Goal: Transaction & Acquisition: Purchase product/service

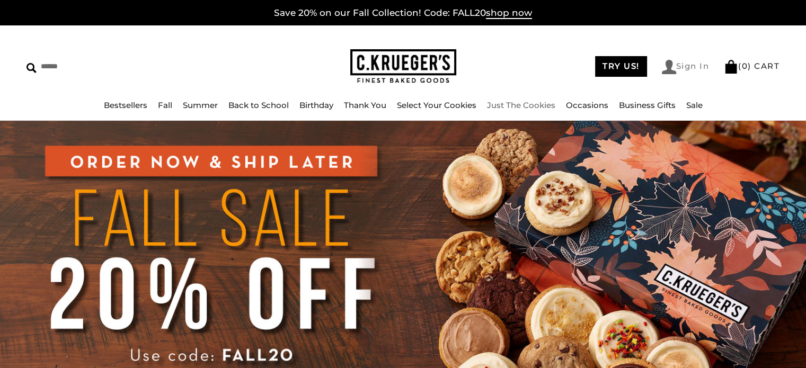
click at [678, 67] on link "Sign In" at bounding box center [686, 67] width 48 height 14
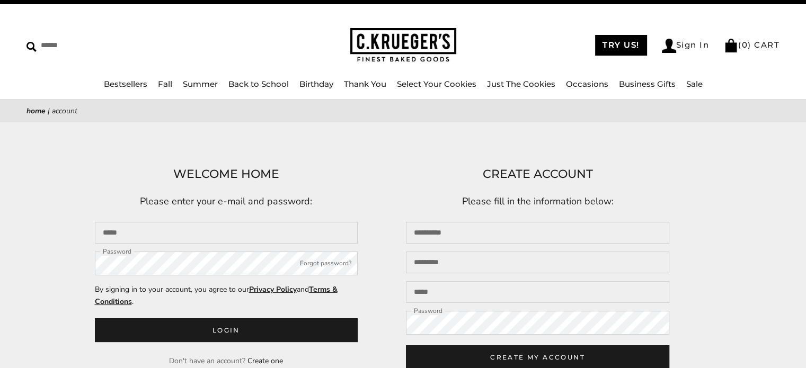
scroll to position [159, 0]
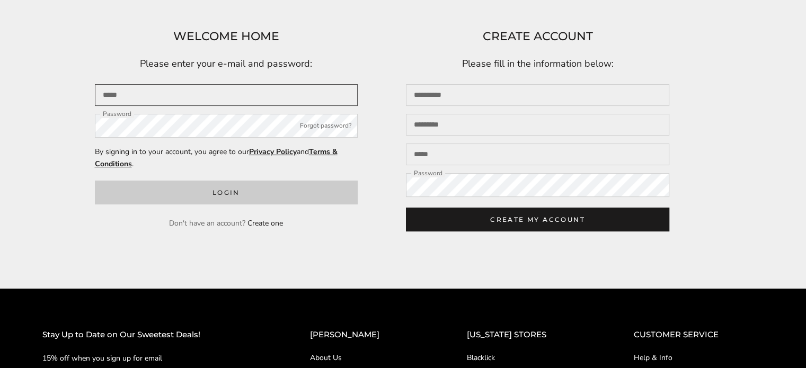
type input "**********"
click at [258, 198] on button "Login" at bounding box center [226, 193] width 263 height 24
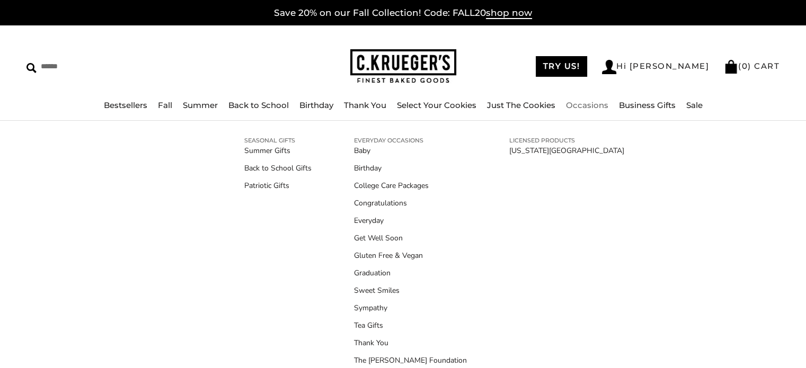
click at [574, 103] on link "Occasions" at bounding box center [587, 105] width 42 height 10
click at [363, 167] on link "Birthday" at bounding box center [410, 168] width 113 height 11
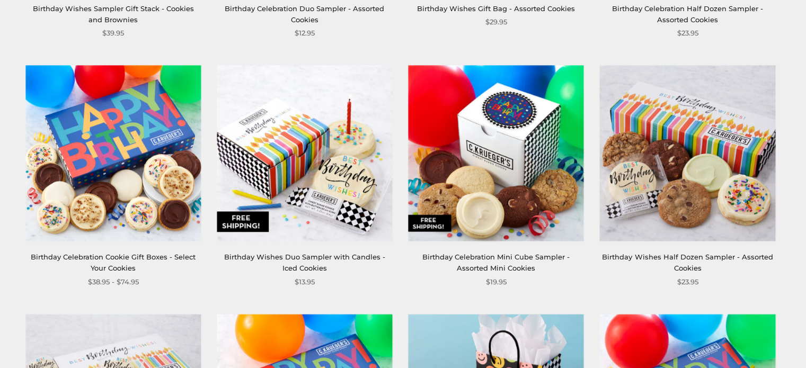
scroll to position [689, 0]
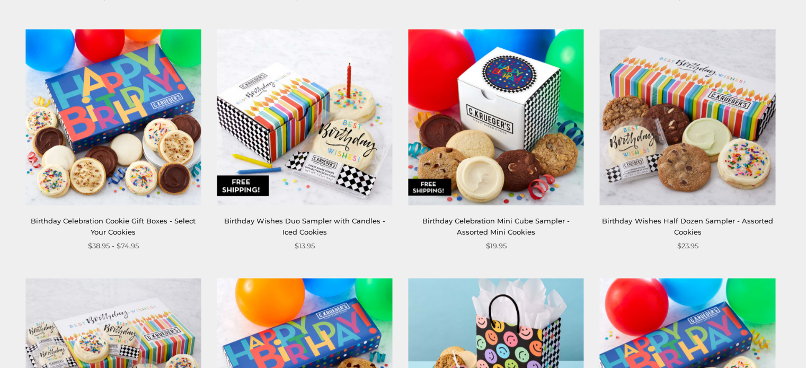
click at [91, 231] on link "Birthday Celebration Cookie Gift Boxes - Select Your Cookies" at bounding box center [113, 227] width 165 height 20
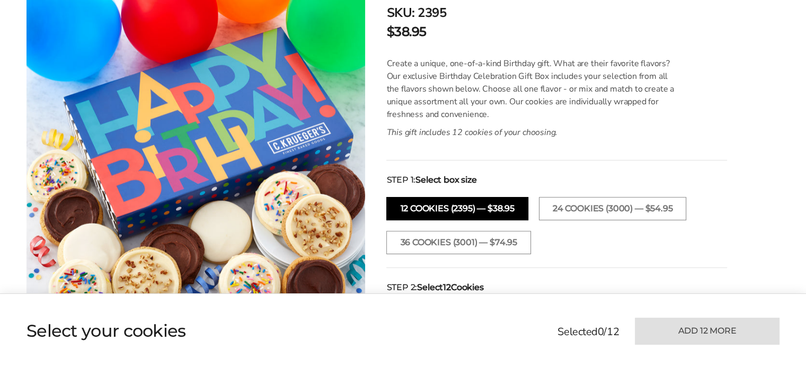
scroll to position [265, 0]
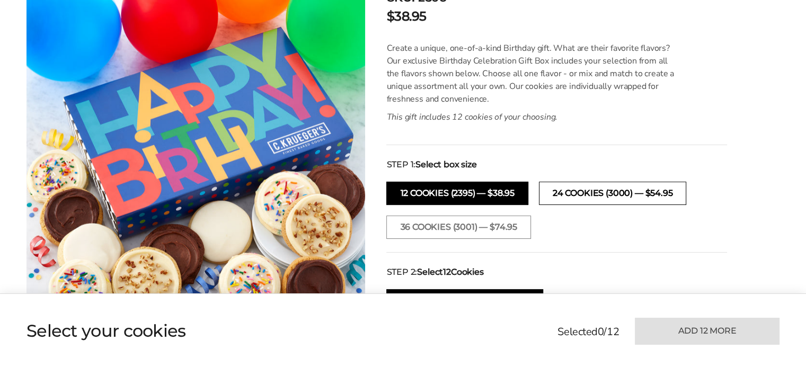
drag, startPoint x: 602, startPoint y: 188, endPoint x: 558, endPoint y: 190, distance: 44.0
click at [602, 188] on button "24 cookies (3000) — $54.95" at bounding box center [612, 193] width 147 height 23
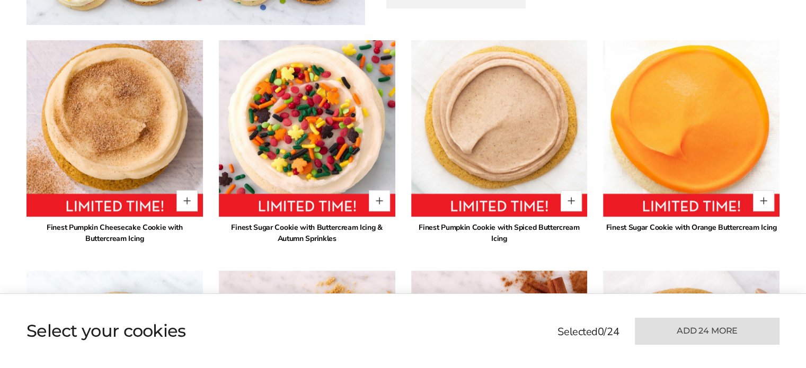
scroll to position [795, 0]
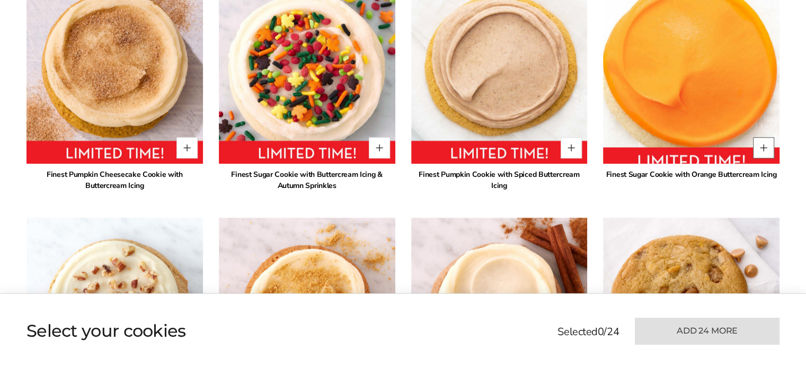
click at [768, 146] on button "Quantity button plus" at bounding box center [763, 147] width 21 height 21
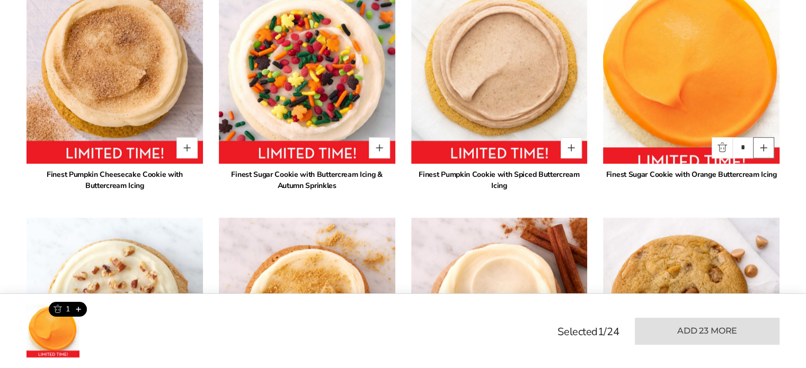
click at [758, 145] on button "Quantity button plus" at bounding box center [763, 147] width 21 height 21
click at [759, 144] on button "Quantity button plus" at bounding box center [763, 147] width 21 height 21
click at [709, 152] on img at bounding box center [691, 76] width 194 height 194
click at [710, 149] on img at bounding box center [691, 76] width 194 height 194
click at [723, 147] on button "Quantity button minus" at bounding box center [721, 147] width 21 height 21
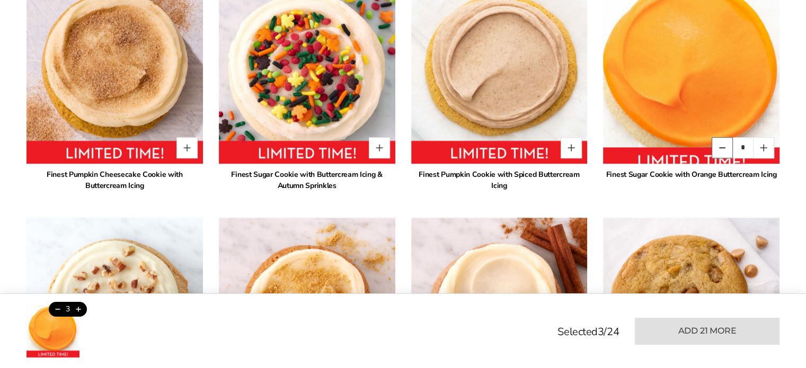
type input "*"
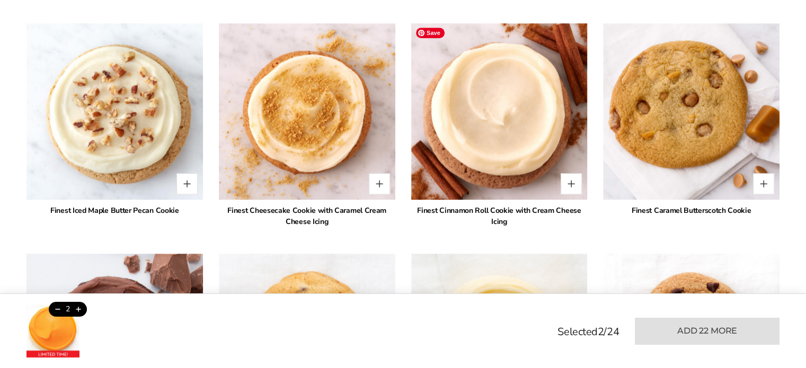
scroll to position [1006, 0]
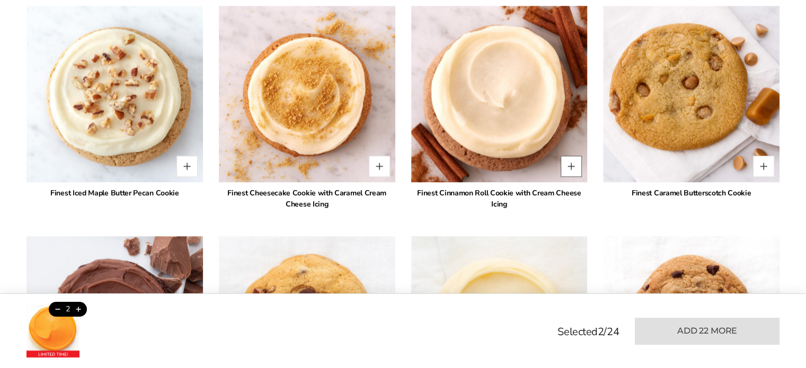
click at [573, 163] on button "Quantity button plus" at bounding box center [570, 166] width 21 height 21
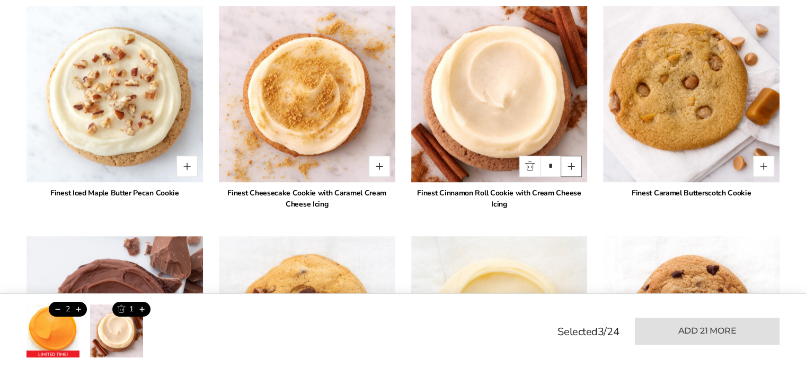
click at [572, 163] on button "Quantity button plus" at bounding box center [570, 166] width 21 height 21
type input "*"
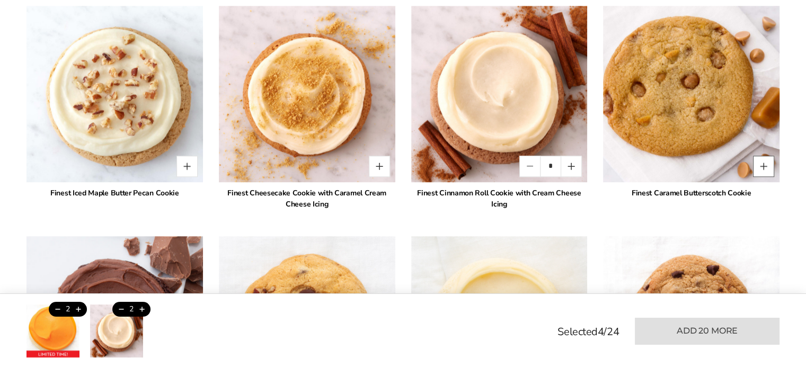
click at [764, 163] on button "Quantity button plus" at bounding box center [763, 166] width 21 height 21
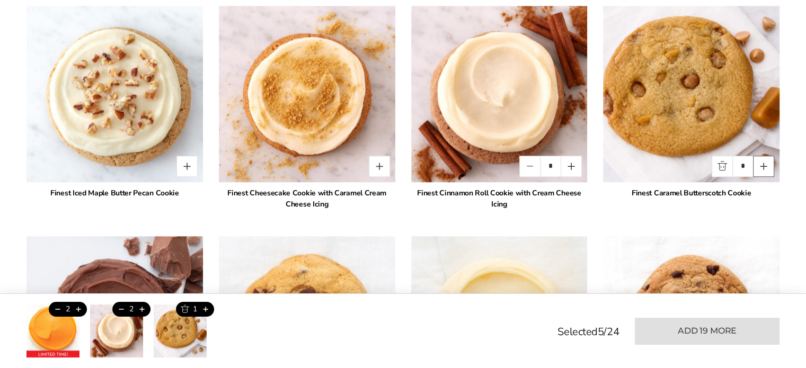
click at [764, 163] on button "Quantity button plus" at bounding box center [763, 166] width 21 height 21
click at [721, 167] on button "Quantity button minus" at bounding box center [721, 166] width 21 height 21
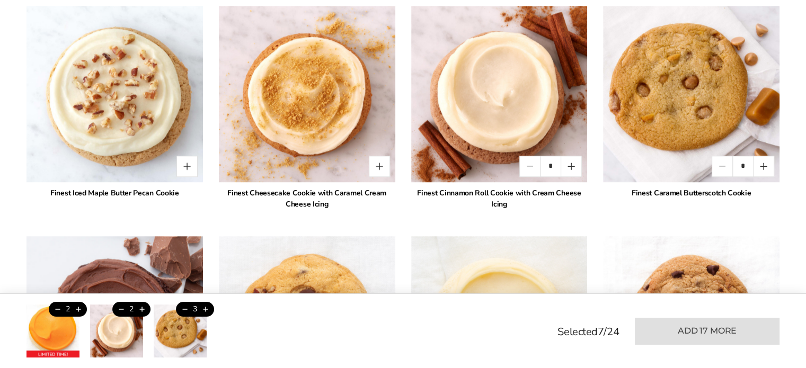
type input "*"
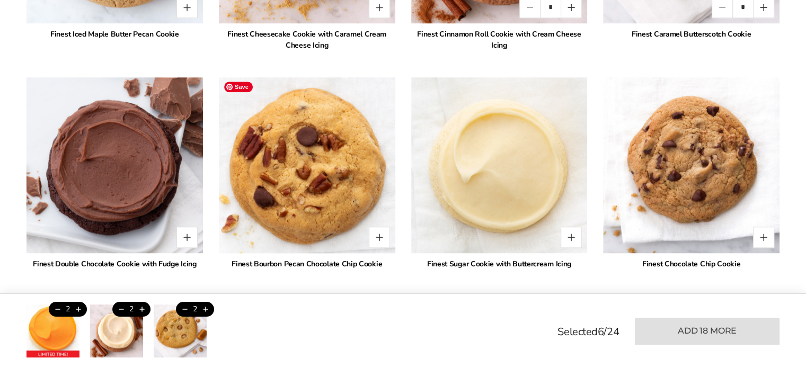
scroll to position [1218, 0]
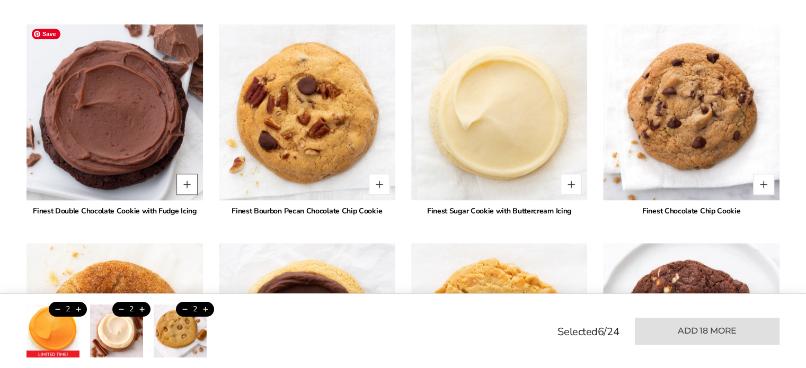
click at [184, 182] on button "Quantity button plus" at bounding box center [186, 184] width 21 height 21
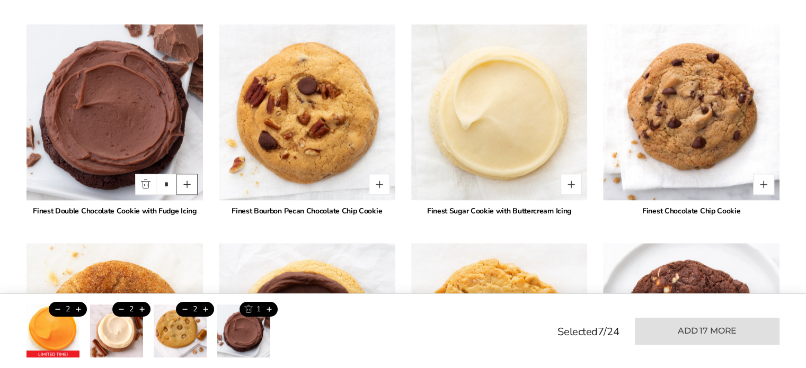
click at [184, 181] on button "Quantity button plus" at bounding box center [186, 184] width 21 height 21
click at [184, 180] on button "Quantity button plus" at bounding box center [186, 184] width 21 height 21
click at [145, 184] on button "Quantity button minus" at bounding box center [145, 184] width 21 height 21
type input "*"
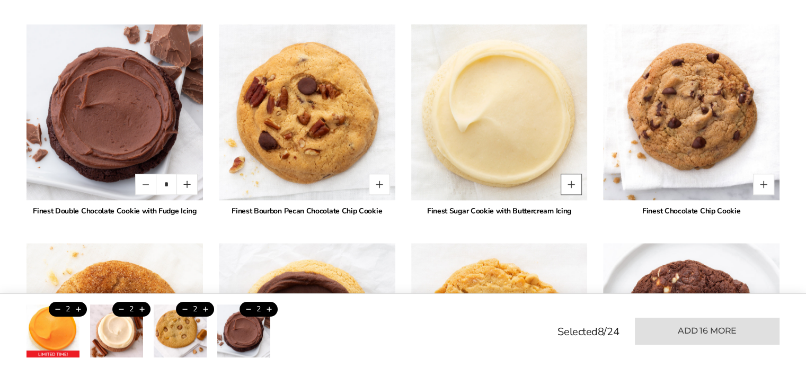
click at [568, 181] on button "Quantity button plus" at bounding box center [570, 184] width 21 height 21
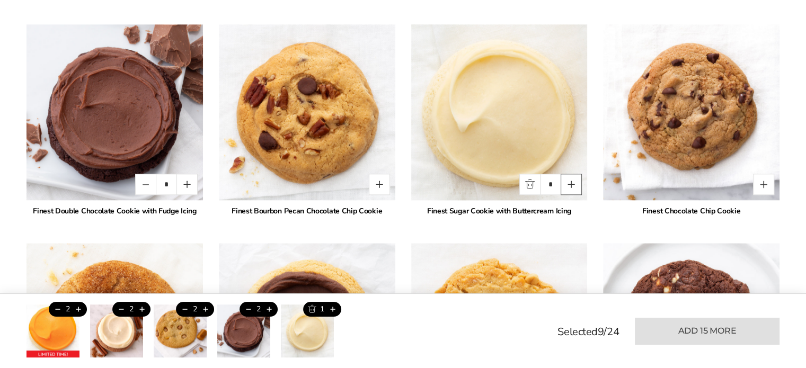
click at [566, 180] on button "Quantity button plus" at bounding box center [570, 184] width 21 height 21
type input "*"
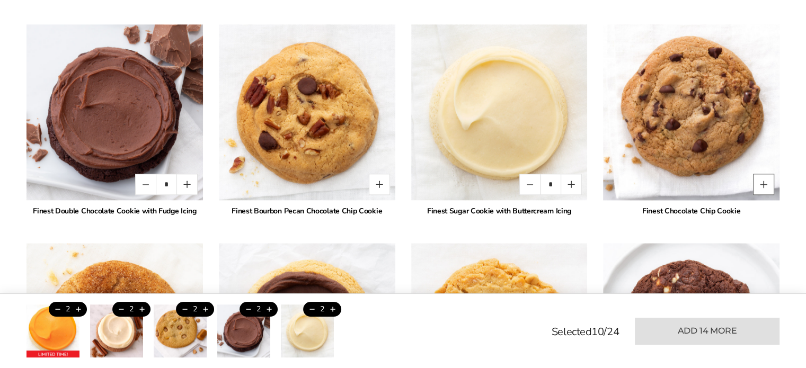
click at [761, 182] on button "Quantity button plus" at bounding box center [763, 184] width 21 height 21
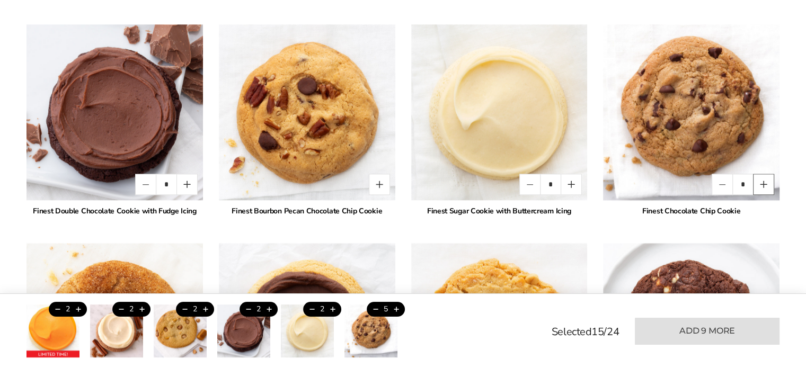
click at [761, 182] on button "Quantity button plus" at bounding box center [763, 184] width 21 height 21
type input "*"
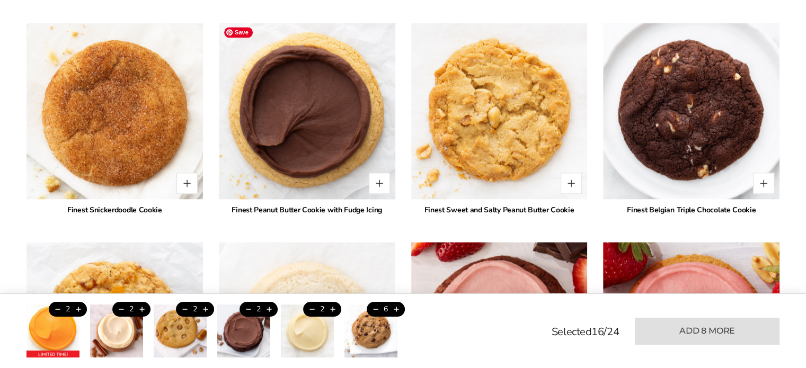
scroll to position [1483, 0]
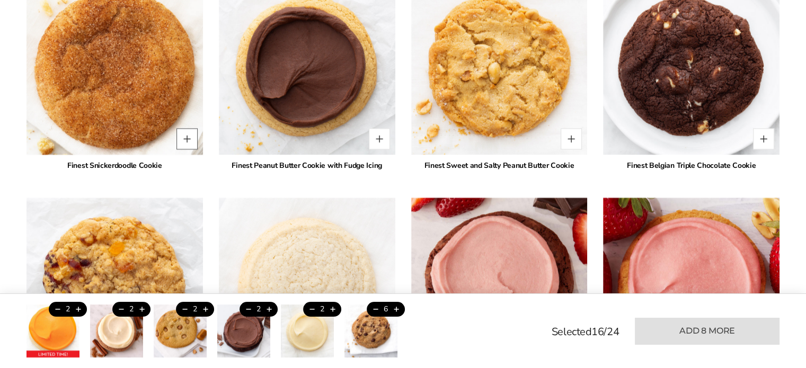
click at [186, 133] on button "Quantity button plus" at bounding box center [186, 138] width 21 height 21
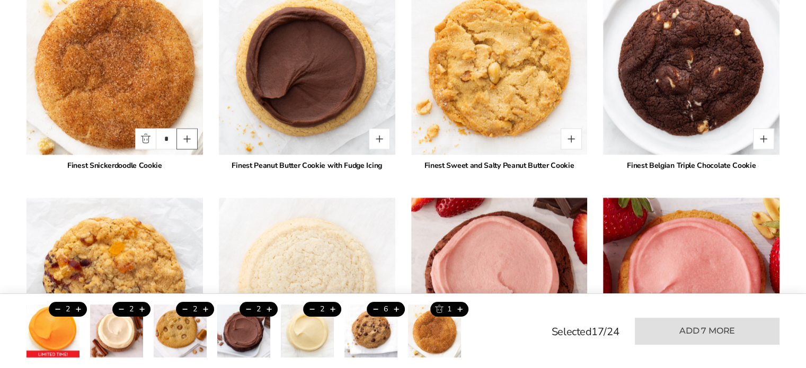
click at [183, 136] on button "Quantity button plus" at bounding box center [186, 138] width 21 height 21
click at [150, 136] on button "Quantity button minus" at bounding box center [145, 138] width 21 height 21
type input "*"
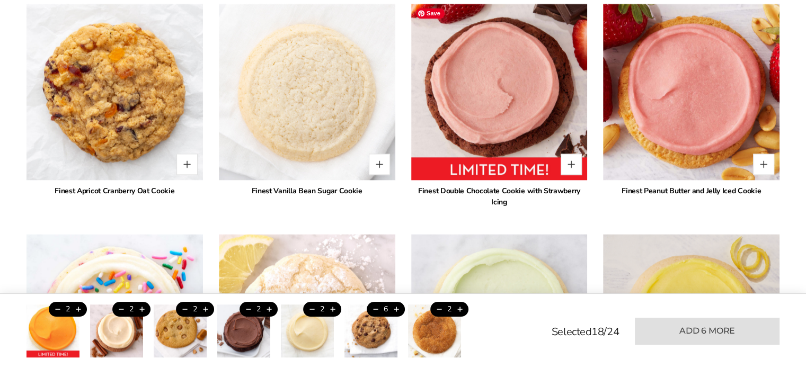
scroll to position [1695, 0]
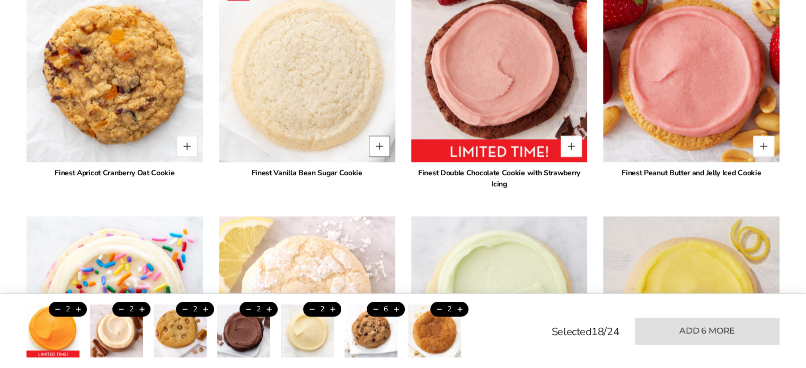
click at [381, 140] on button "Quantity button plus" at bounding box center [379, 146] width 21 height 21
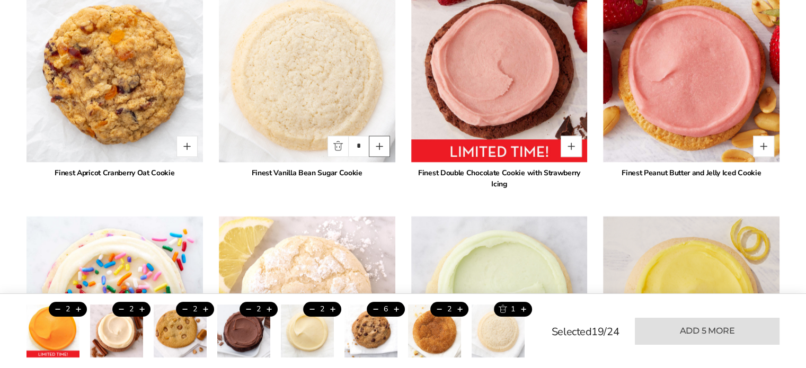
click at [379, 140] on button "Quantity button plus" at bounding box center [379, 146] width 21 height 21
click at [334, 141] on button "Quantity button minus" at bounding box center [337, 146] width 21 height 21
type input "*"
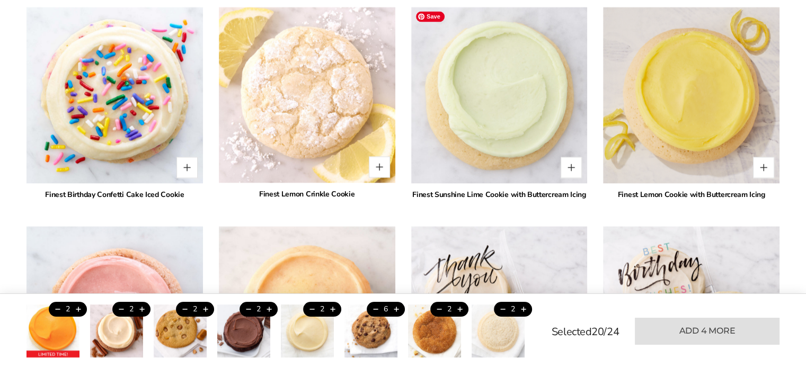
scroll to position [1907, 0]
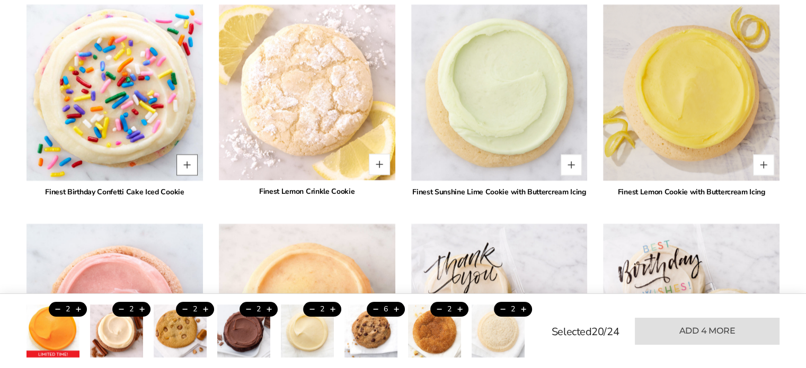
click at [191, 162] on button "Quantity button plus" at bounding box center [186, 164] width 21 height 21
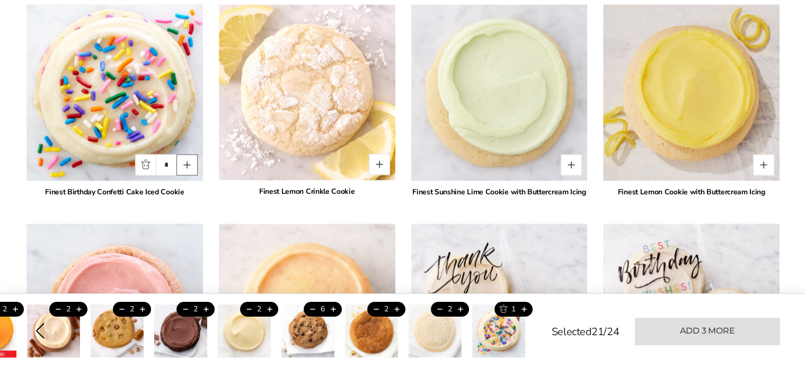
click at [191, 162] on button "Quantity button plus" at bounding box center [186, 164] width 21 height 21
type input "*"
click at [191, 162] on button "Quantity button plus" at bounding box center [186, 164] width 21 height 21
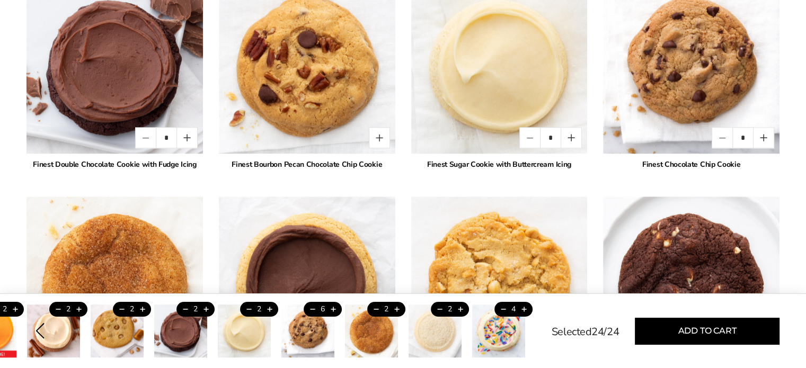
scroll to position [1271, 0]
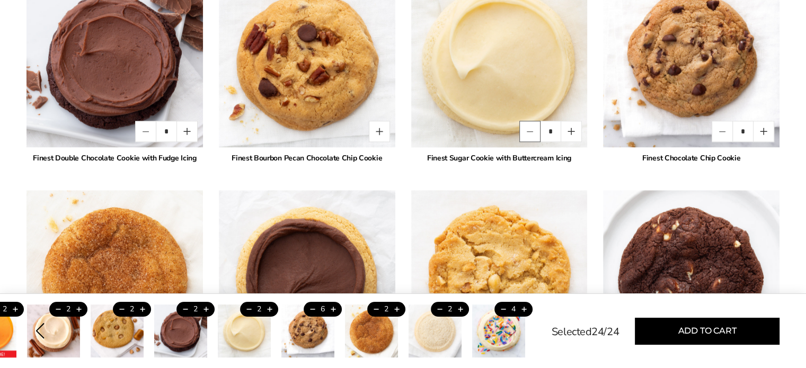
click at [532, 126] on button "Quantity button minus" at bounding box center [529, 131] width 21 height 21
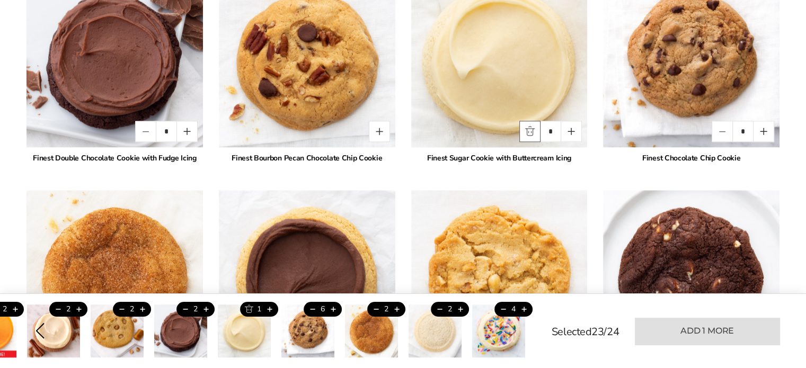
click at [532, 126] on button "Quantity button minus" at bounding box center [529, 131] width 21 height 21
type input "*"
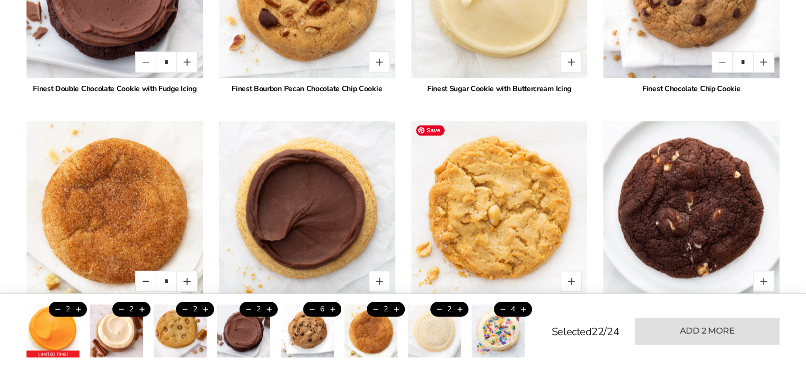
scroll to position [1218, 0]
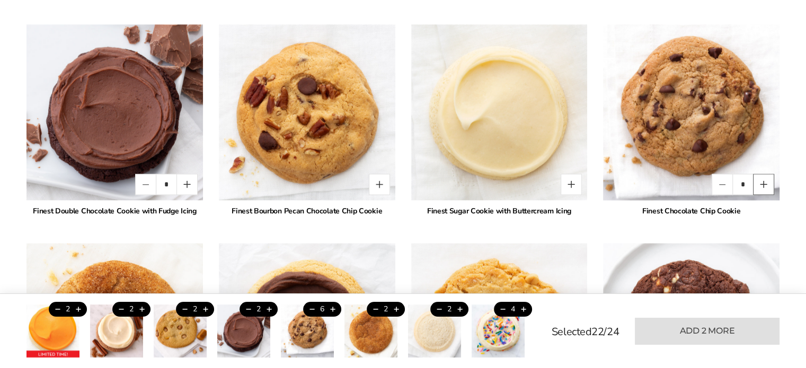
click at [764, 181] on button "Quantity button plus" at bounding box center [763, 184] width 21 height 21
click at [724, 179] on button "Quantity button minus" at bounding box center [721, 184] width 21 height 21
type input "*"
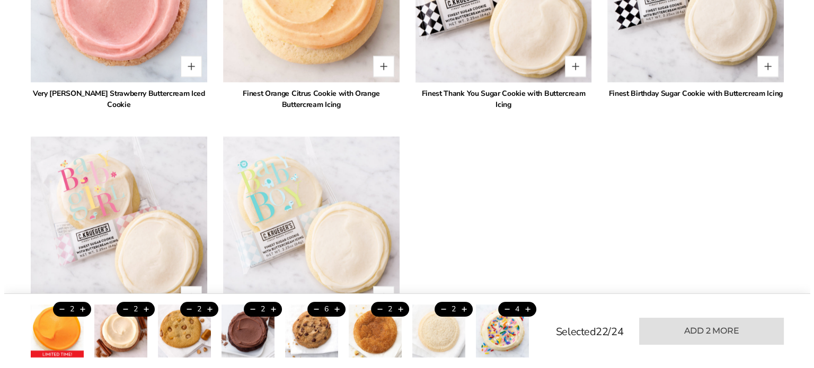
scroll to position [2225, 0]
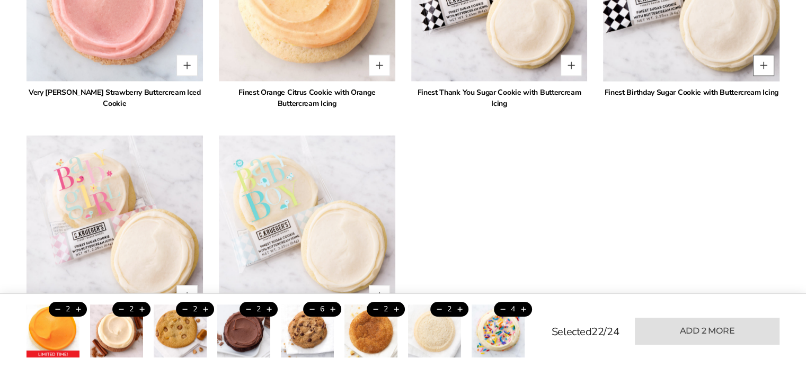
click at [765, 63] on button "Quantity button plus" at bounding box center [763, 65] width 21 height 21
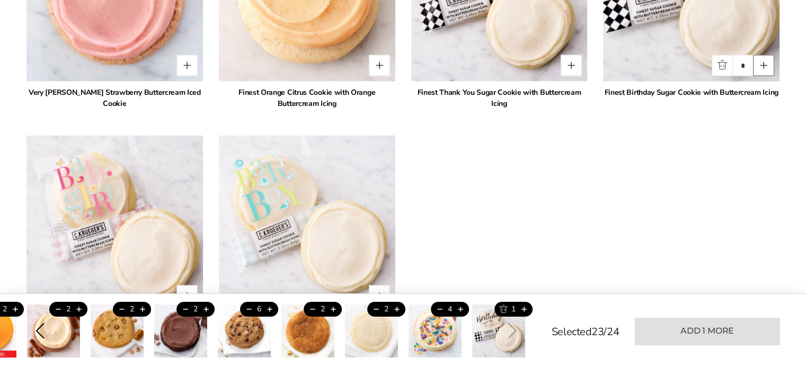
click at [764, 64] on button "Quantity button plus" at bounding box center [763, 65] width 21 height 21
type input "*"
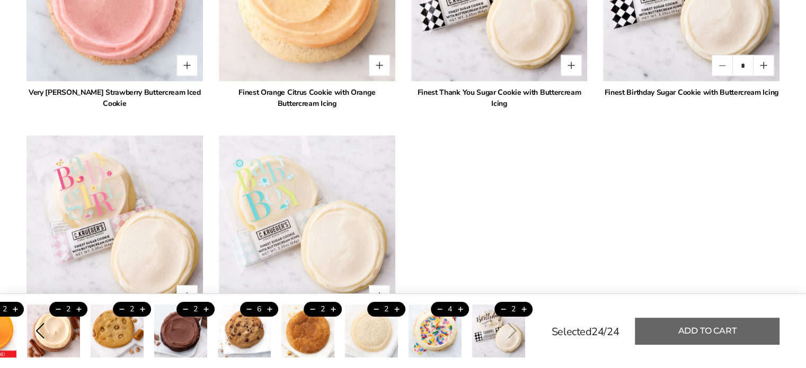
click at [694, 334] on button "Add to cart" at bounding box center [707, 331] width 145 height 27
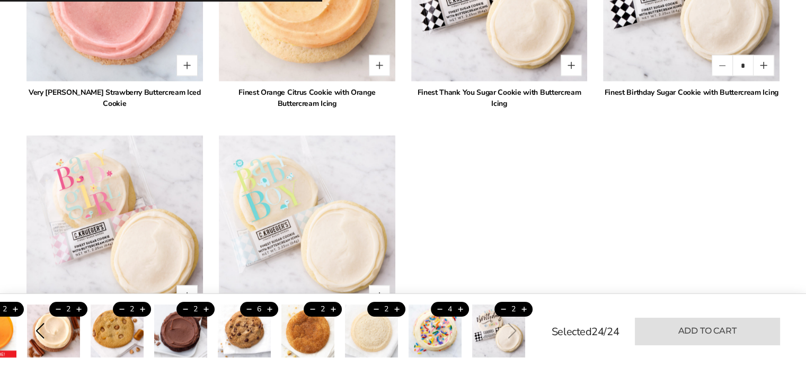
type input "*"
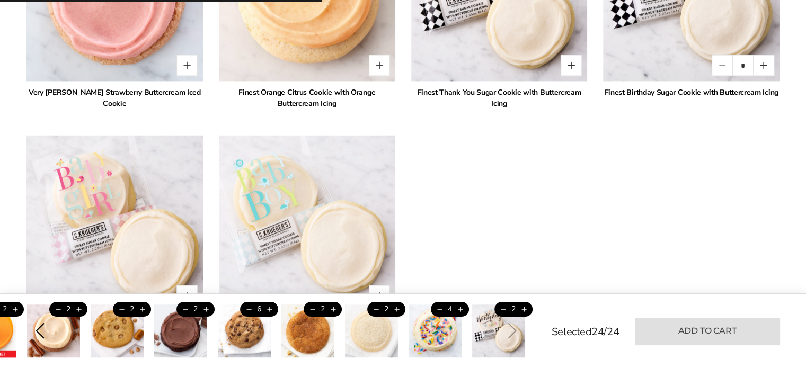
type input "*"
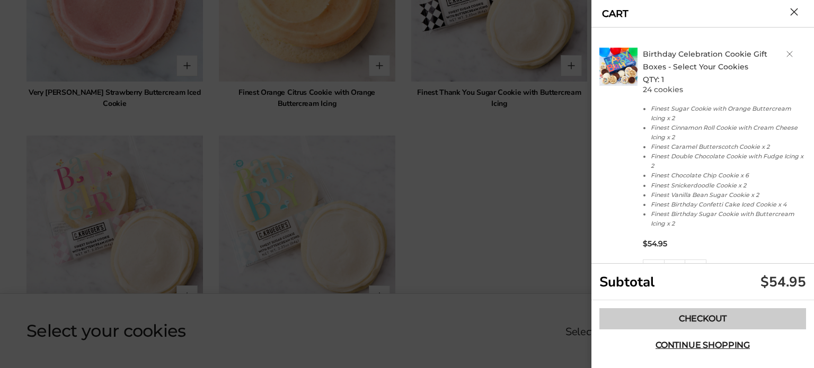
click at [702, 311] on link "Checkout" at bounding box center [702, 318] width 207 height 21
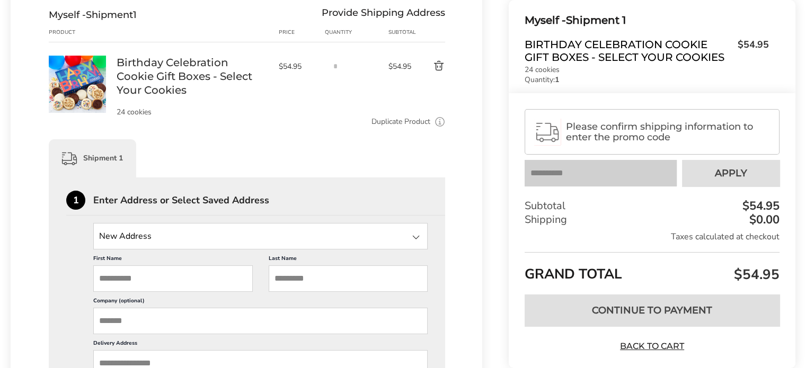
scroll to position [212, 0]
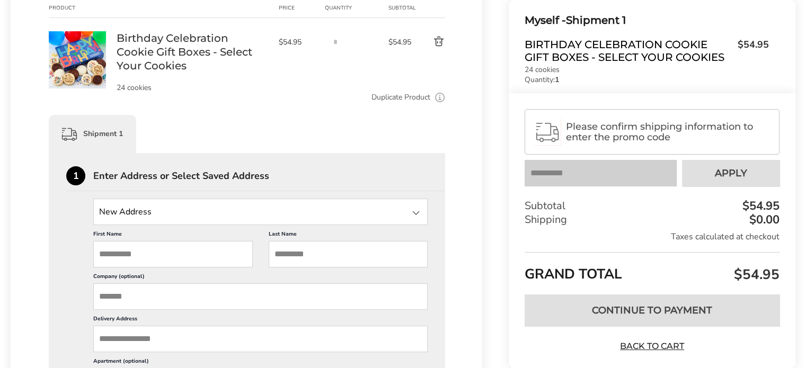
click at [166, 254] on input "First Name" at bounding box center [172, 254] width 159 height 26
type input "*******"
click at [325, 250] on input "*****" at bounding box center [348, 254] width 159 height 26
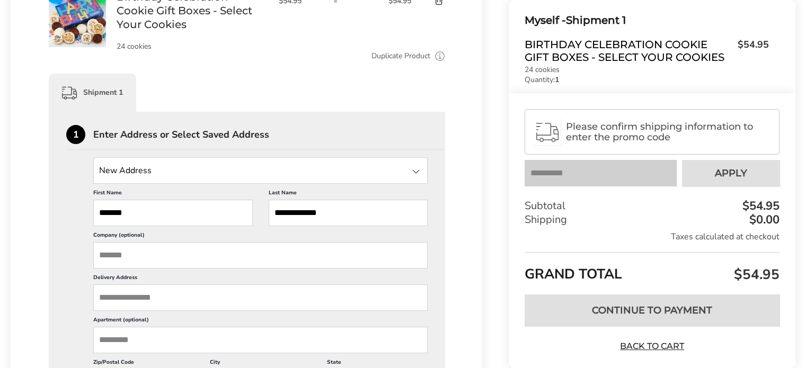
scroll to position [318, 0]
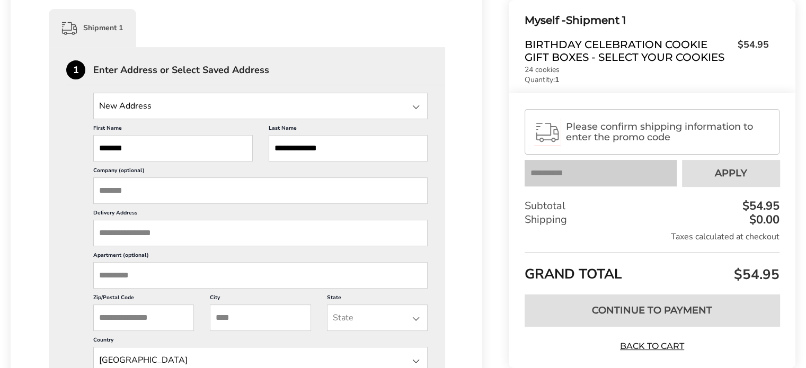
type input "**********"
click at [181, 193] on input "Company (optional)" at bounding box center [260, 190] width 334 height 26
type input "**********"
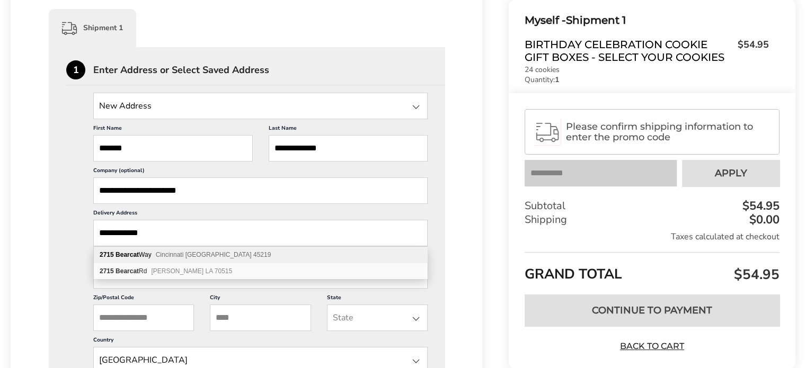
click at [191, 250] on div "2715 Bearcat Way Cincinnati OH 45219" at bounding box center [260, 255] width 333 height 16
type input "**********"
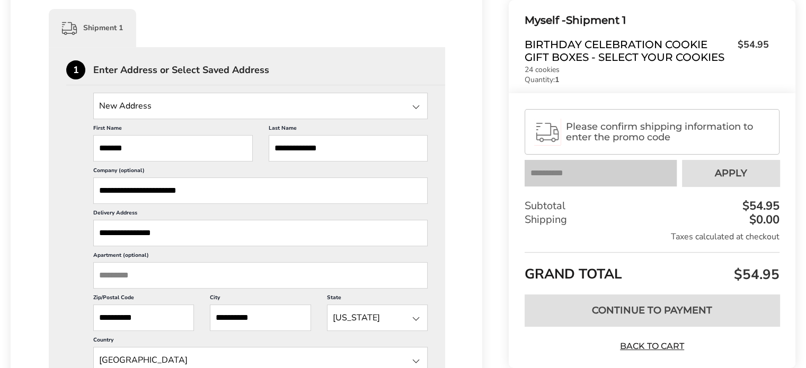
click at [162, 320] on input "**********" at bounding box center [143, 318] width 101 height 26
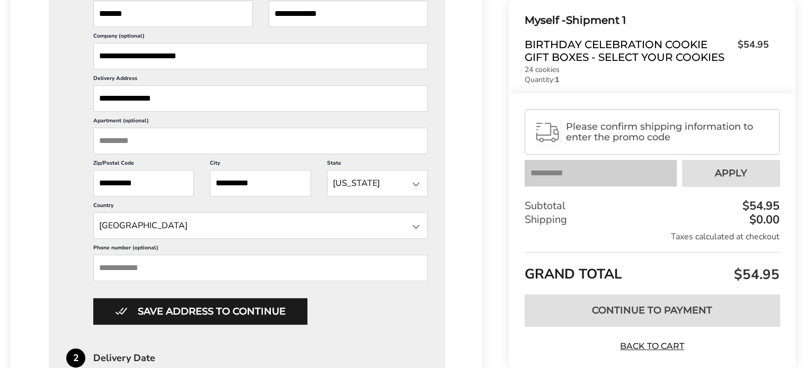
scroll to position [477, 0]
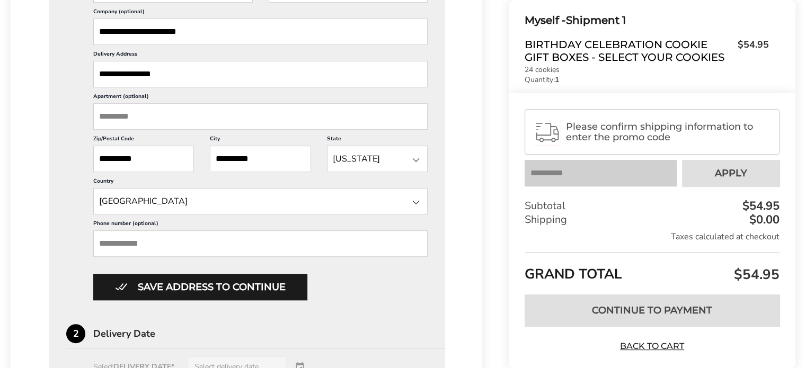
click at [184, 242] on input "Phone number (optional)" at bounding box center [260, 243] width 334 height 26
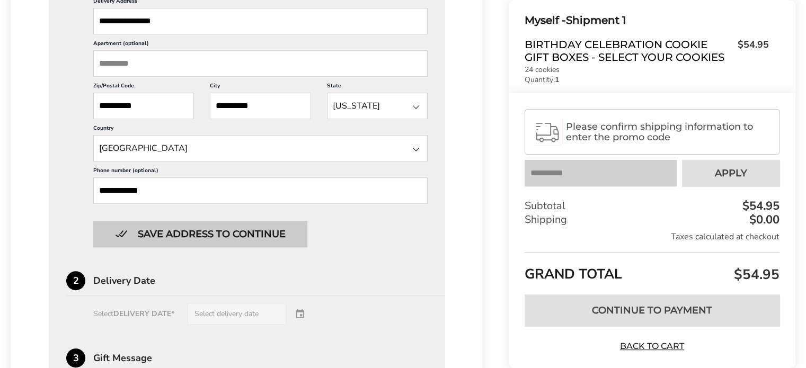
type input "**********"
click at [216, 235] on button "Save address to continue" at bounding box center [200, 234] width 214 height 26
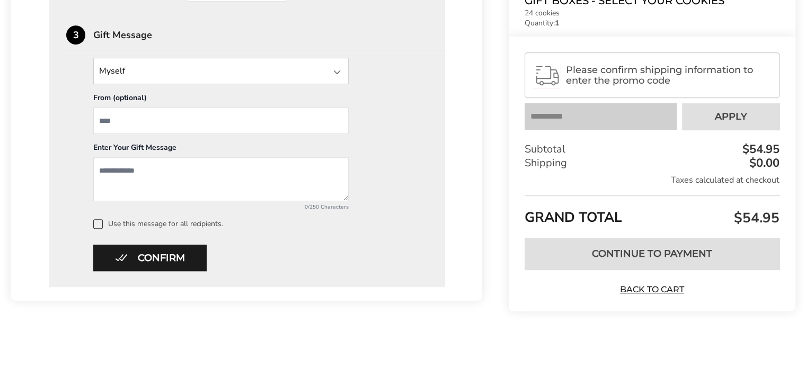
scroll to position [536, 0]
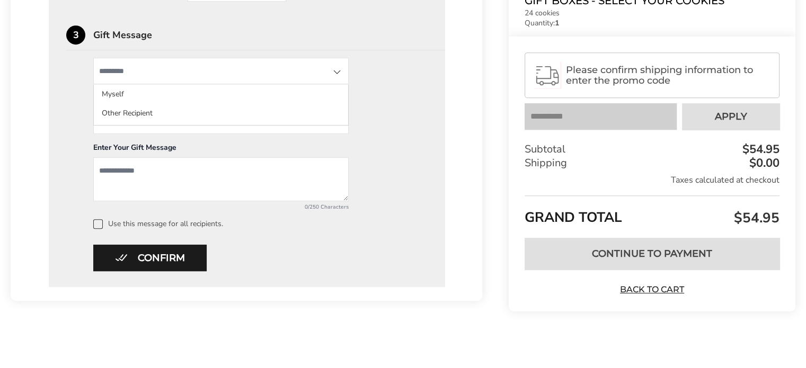
click at [180, 67] on input "State" at bounding box center [220, 71] width 255 height 26
click at [422, 64] on div "Myself Myself Other Recipient From (optional) Enter Your Gift Message 0/250 Cha…" at bounding box center [246, 143] width 361 height 171
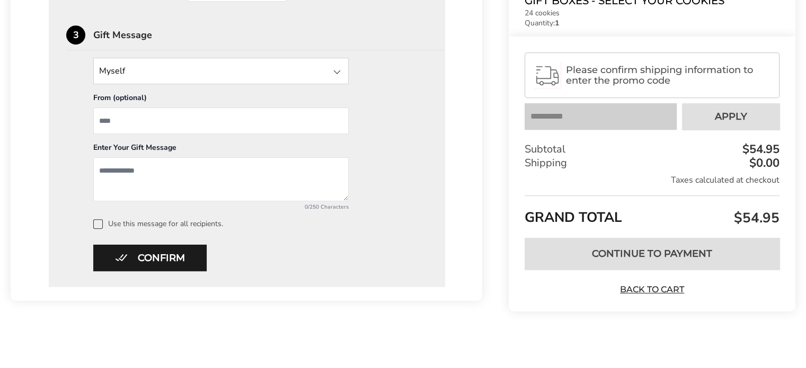
click at [125, 72] on input "State" at bounding box center [220, 71] width 255 height 26
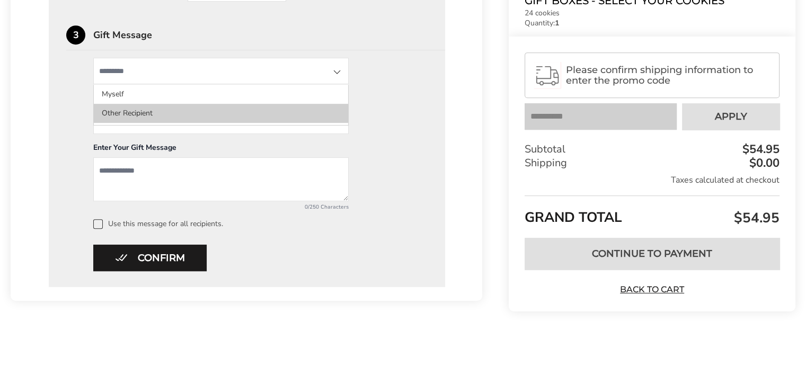
click at [121, 106] on li "Other Recipient" at bounding box center [221, 113] width 254 height 19
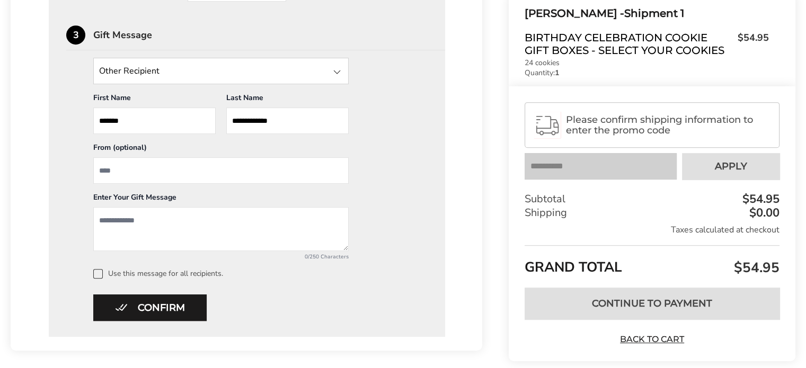
drag, startPoint x: 255, startPoint y: 116, endPoint x: 300, endPoint y: 119, distance: 44.6
click at [300, 119] on input "**********" at bounding box center [287, 121] width 122 height 26
type input "*****"
click at [164, 177] on input "From" at bounding box center [220, 170] width 255 height 26
type input "**********"
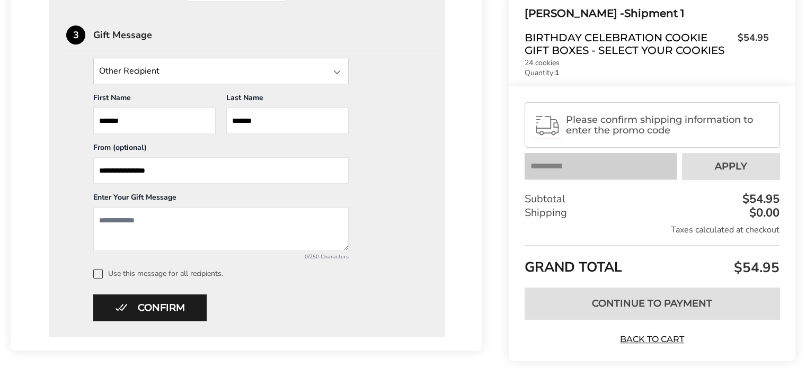
type input "*"
type input "*****"
click at [165, 169] on input "**********" at bounding box center [220, 170] width 255 height 26
click at [160, 169] on input "**********" at bounding box center [220, 170] width 255 height 26
click at [162, 169] on input "**********" at bounding box center [220, 170] width 255 height 26
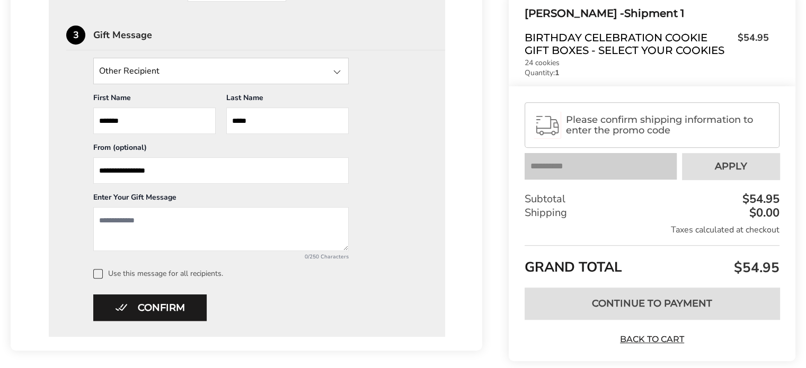
click at [166, 168] on input "**********" at bounding box center [220, 170] width 255 height 26
type input "**********"
click at [129, 222] on textarea "Add a message" at bounding box center [220, 229] width 255 height 44
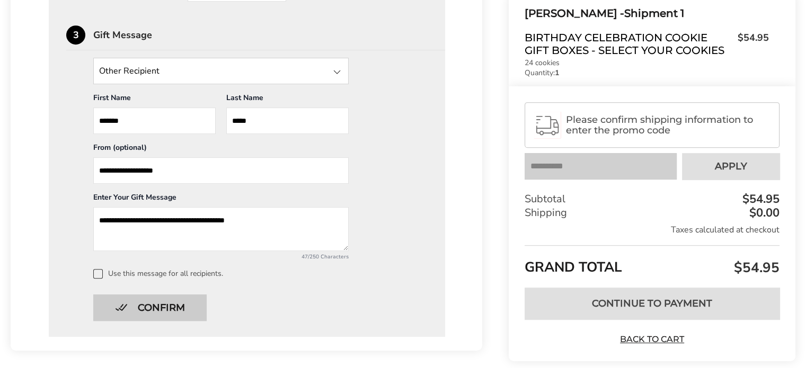
type textarea "**********"
click at [144, 302] on button "Confirm" at bounding box center [149, 308] width 113 height 26
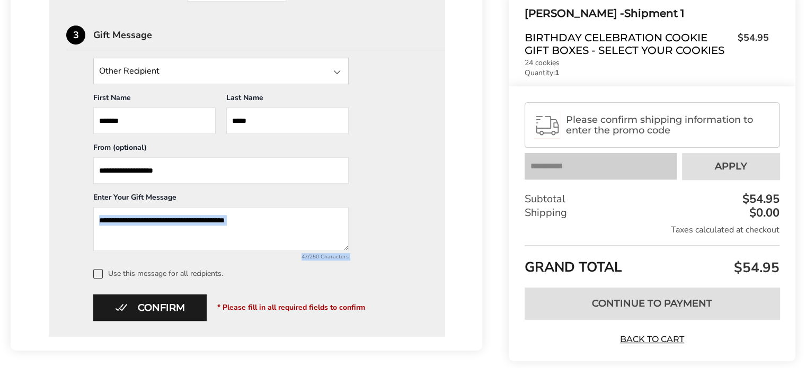
drag, startPoint x: 96, startPoint y: 273, endPoint x: 308, endPoint y: 234, distance: 215.4
click at [301, 237] on div "**********" at bounding box center [246, 168] width 361 height 221
click at [380, 194] on div "**********" at bounding box center [246, 168] width 361 height 221
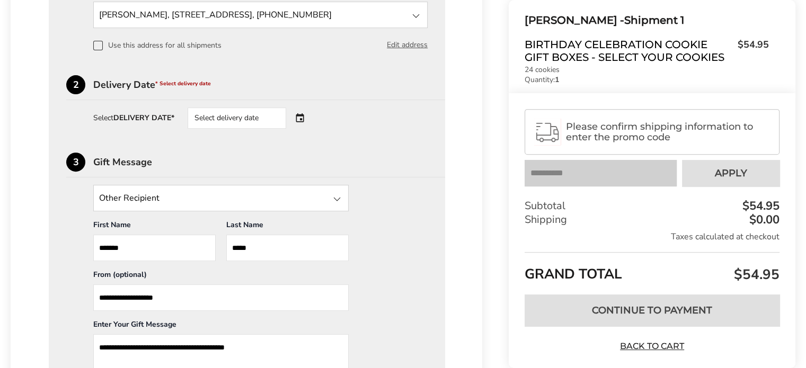
scroll to position [271, 0]
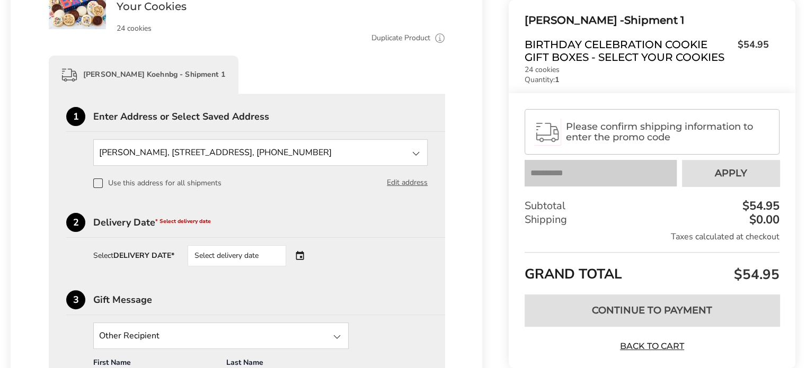
click at [304, 250] on div "Select delivery date" at bounding box center [252, 255] width 128 height 21
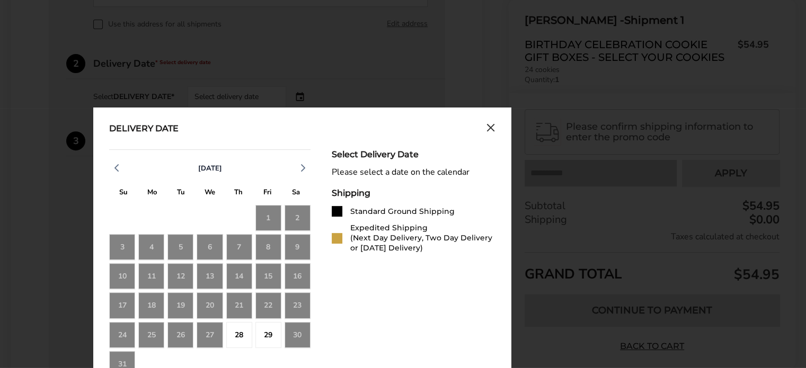
scroll to position [430, 0]
click at [236, 331] on div "28" at bounding box center [239, 335] width 26 height 26
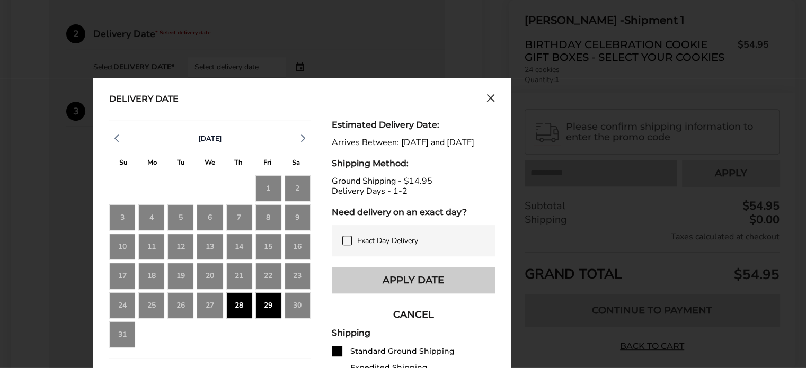
scroll to position [483, 0]
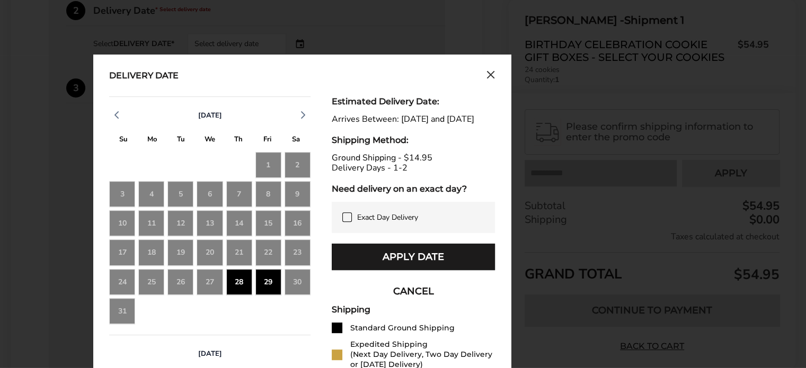
click at [346, 221] on icon at bounding box center [347, 217] width 8 height 8
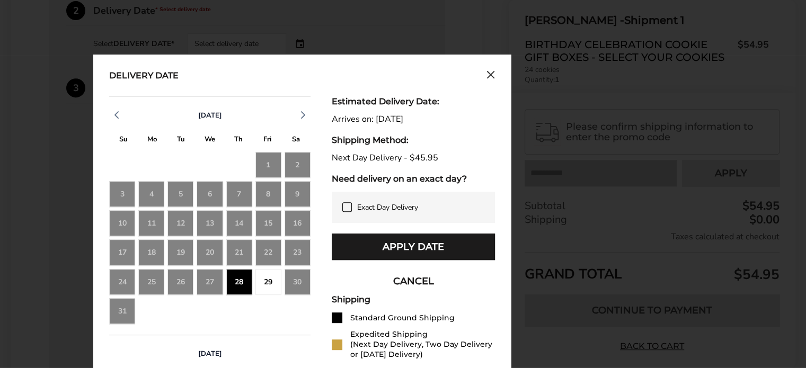
click at [357, 245] on button "Apply Date" at bounding box center [413, 247] width 163 height 26
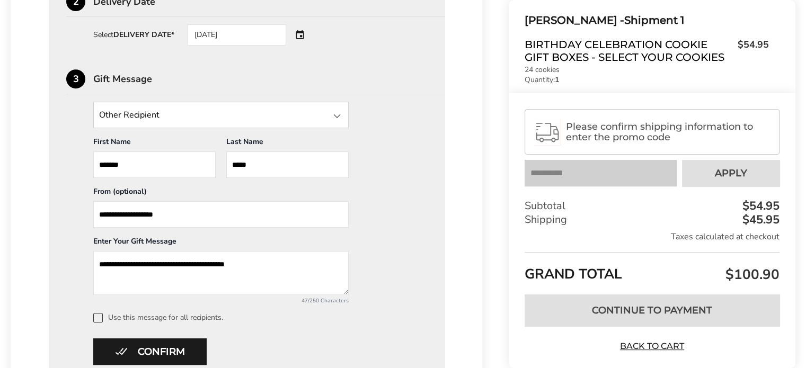
scroll to position [374, 0]
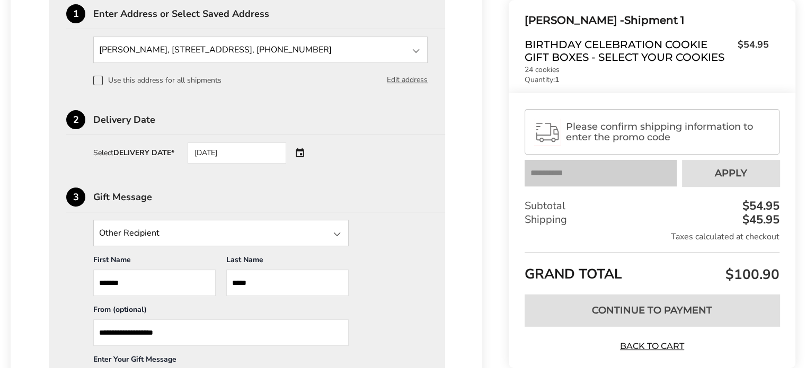
click at [300, 152] on div "08/28/2025" at bounding box center [252, 152] width 128 height 21
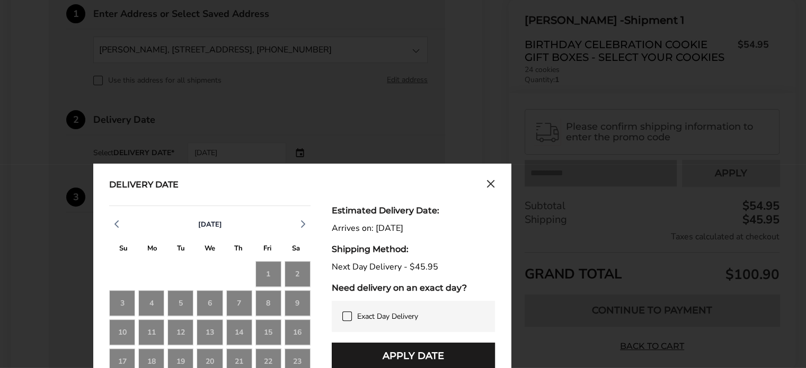
click at [350, 313] on icon at bounding box center [347, 316] width 8 height 8
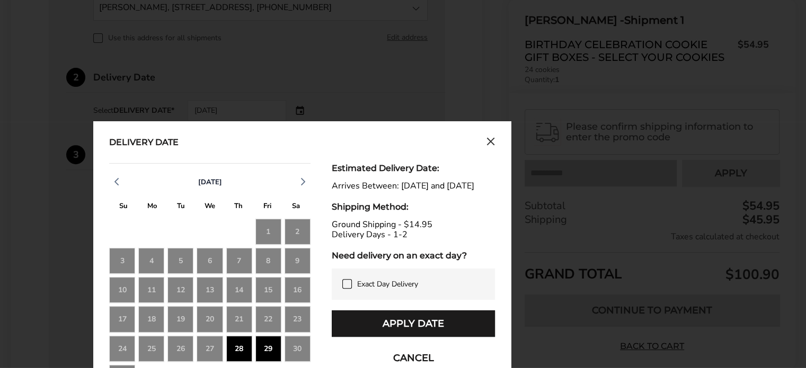
scroll to position [480, 0]
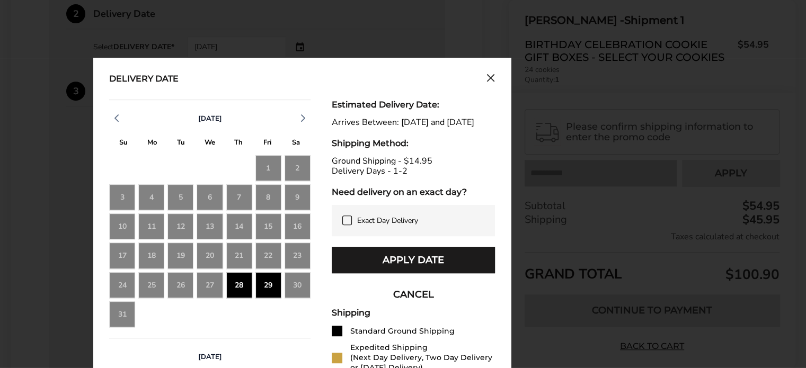
drag, startPoint x: 412, startPoint y: 262, endPoint x: 582, endPoint y: 171, distance: 193.6
click at [511, 168] on div "Delivery Date August 2025 S M T W T F S 27 28 29 30 31 1 2 3 4 5 6 7 8 9 10 11 …" at bounding box center [301, 310] width 417 height 505
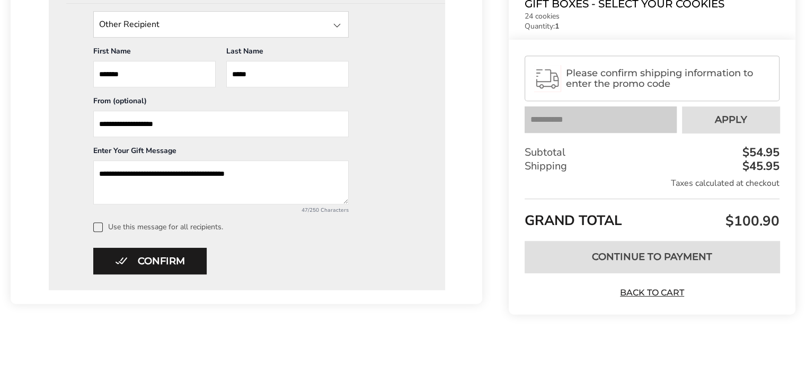
scroll to position [586, 0]
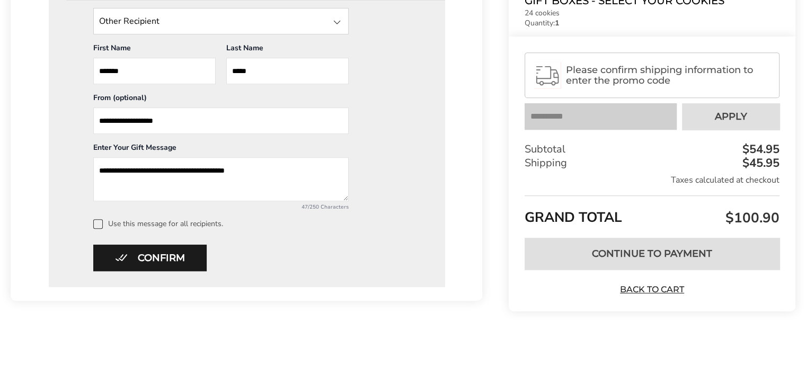
click at [174, 253] on button "Confirm" at bounding box center [149, 258] width 113 height 26
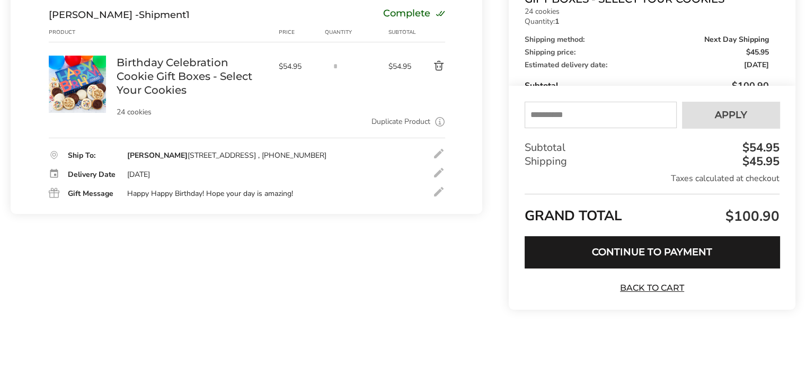
click at [436, 177] on div at bounding box center [438, 172] width 13 height 13
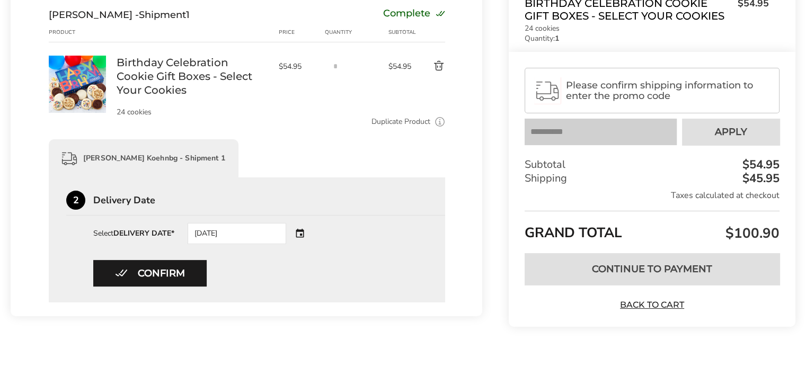
scroll to position [204, 0]
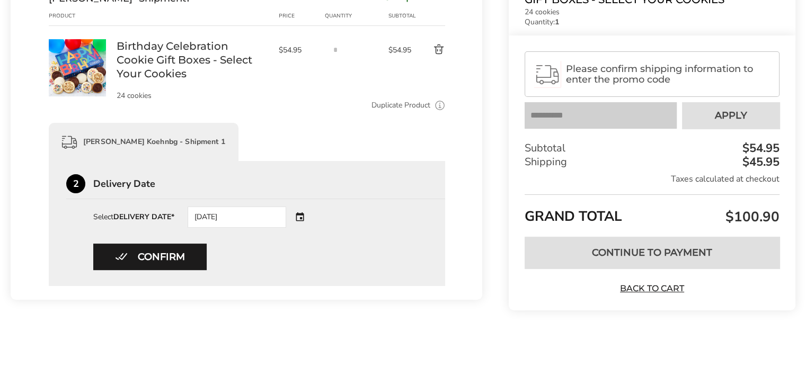
click at [306, 215] on div "08/28/2025" at bounding box center [252, 217] width 128 height 21
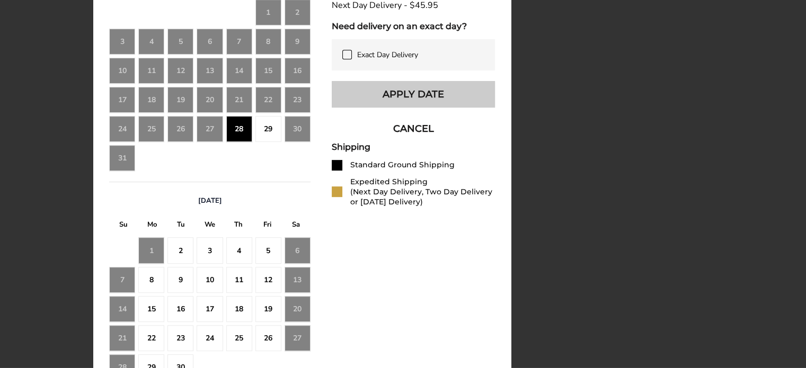
scroll to position [515, 0]
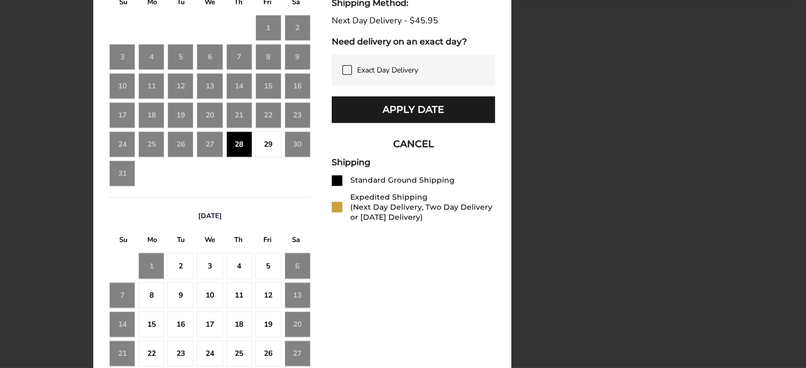
click at [348, 66] on icon at bounding box center [347, 70] width 8 height 8
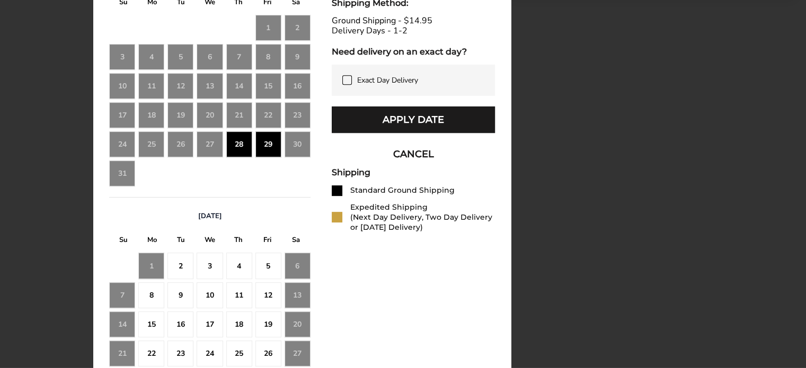
click at [374, 131] on button "Apply Date" at bounding box center [413, 119] width 163 height 26
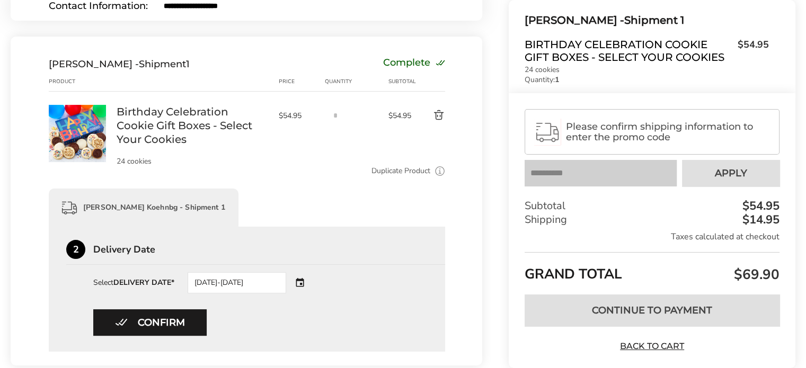
scroll to position [45, 0]
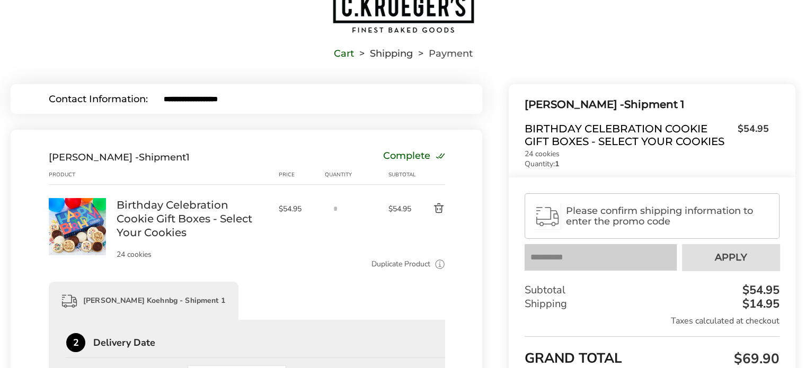
click at [638, 222] on span "Please confirm shipping information to enter the promo code" at bounding box center [668, 216] width 204 height 21
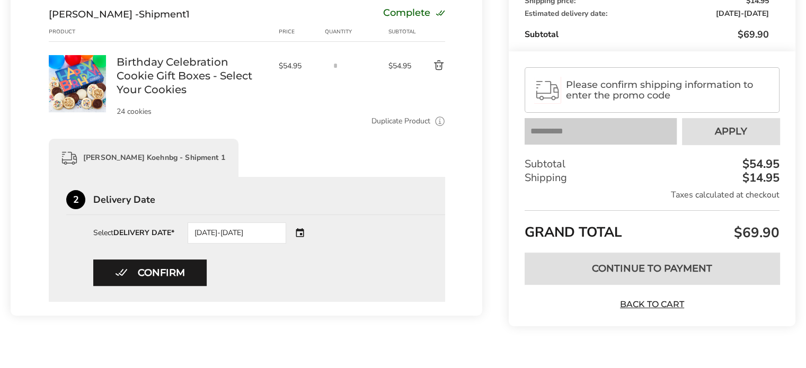
scroll to position [204, 0]
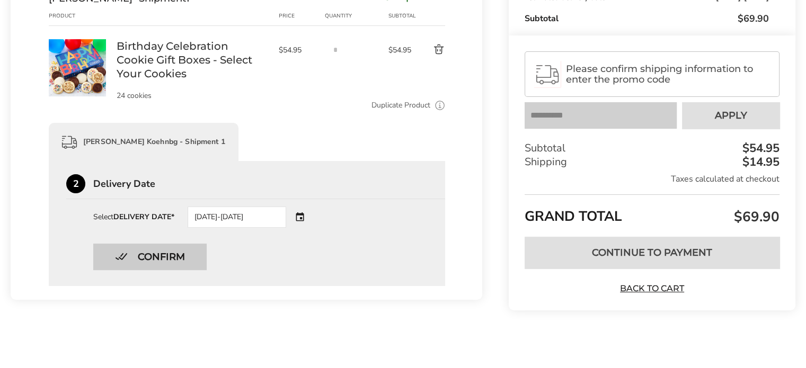
click at [164, 258] on button "Confirm" at bounding box center [149, 257] width 113 height 26
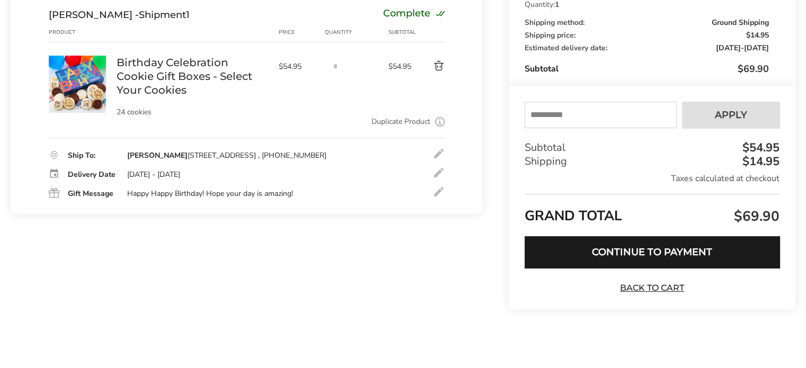
scroll to position [188, 0]
click at [647, 257] on button "Continue to Payment" at bounding box center [651, 252] width 255 height 32
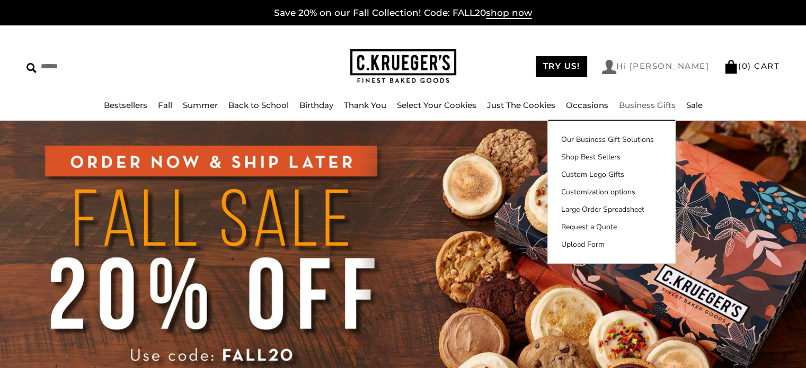
click at [680, 64] on link "Hi [PERSON_NAME]" at bounding box center [655, 67] width 107 height 14
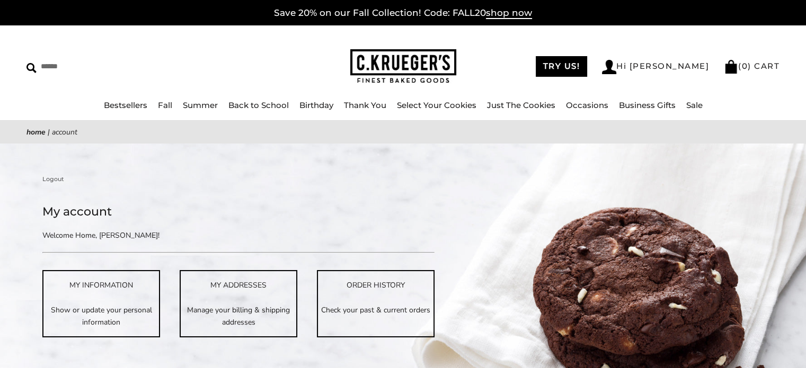
scroll to position [53, 0]
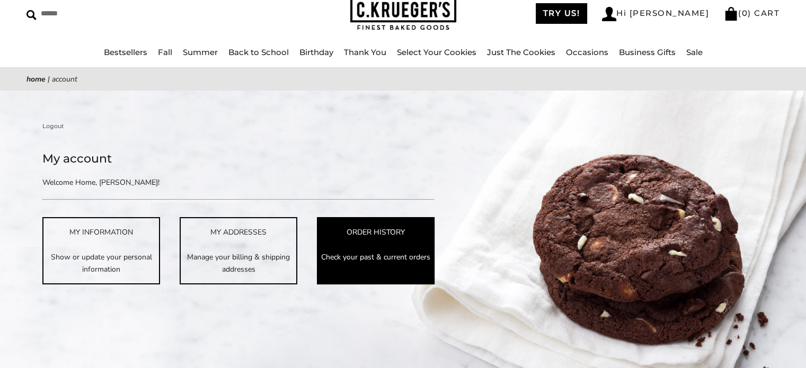
click at [361, 244] on link "ORDER HISTORY Check your past & current orders" at bounding box center [376, 250] width 118 height 67
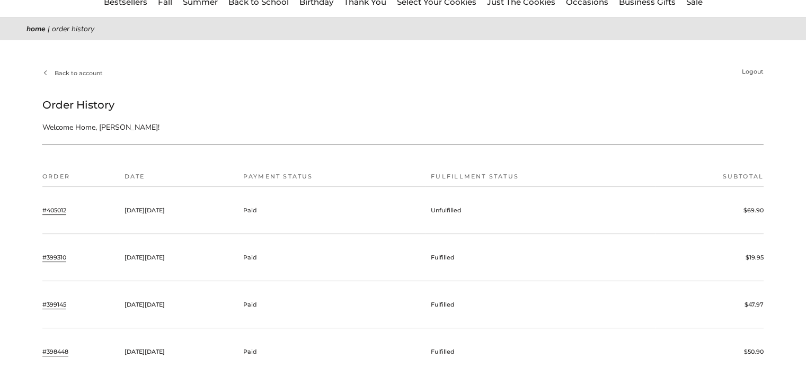
scroll to position [106, 0]
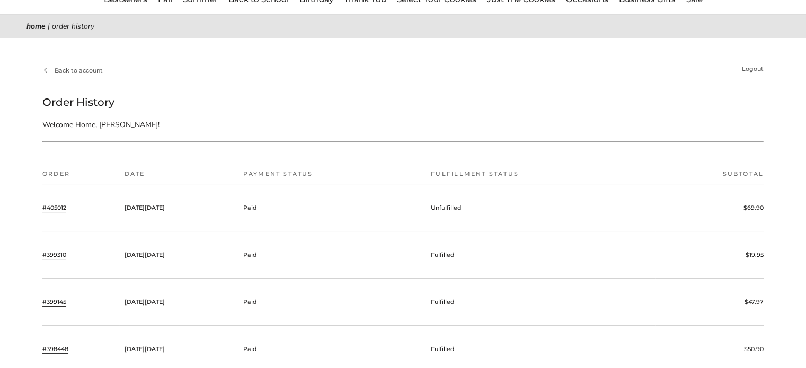
click at [49, 206] on link "#405012" at bounding box center [54, 208] width 24 height 10
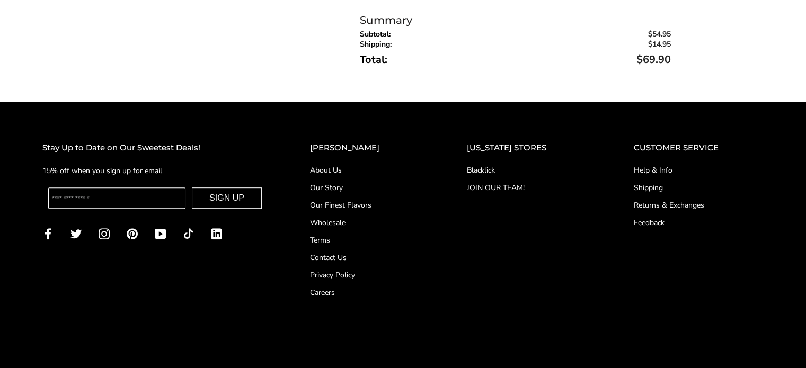
scroll to position [526, 0]
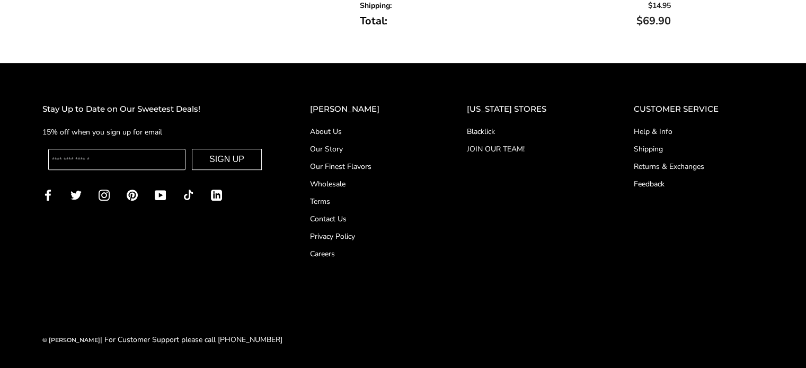
click at [651, 130] on link "Help & Info" at bounding box center [699, 131] width 130 height 11
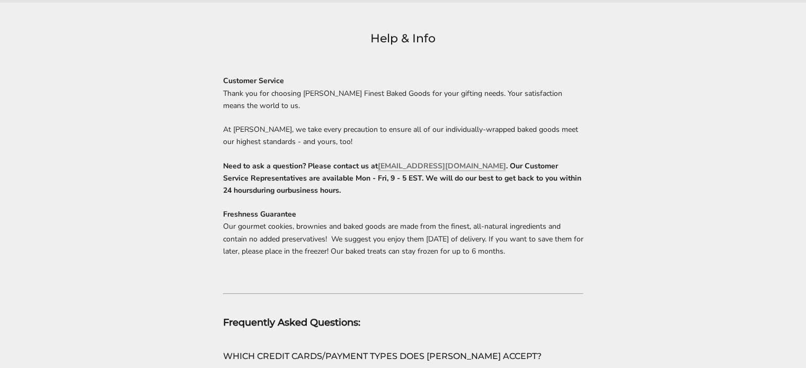
scroll to position [159, 0]
